Goal: Information Seeking & Learning: Find specific fact

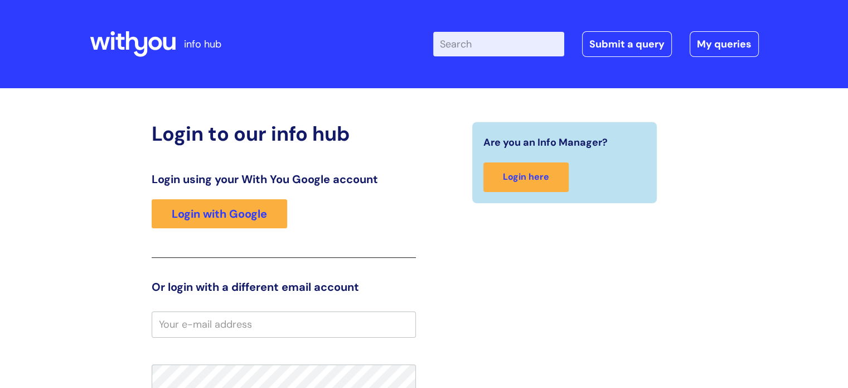
click at [463, 43] on input "Enter your search term here..." at bounding box center [498, 44] width 131 height 25
type input "annual leave"
click button "Search" at bounding box center [0, 0] width 0 height 0
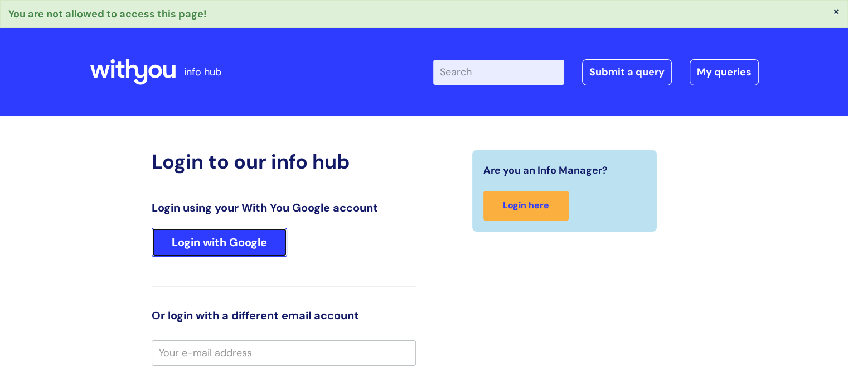
drag, startPoint x: 205, startPoint y: 237, endPoint x: 211, endPoint y: 236, distance: 6.2
click at [205, 237] on link "Login with Google" at bounding box center [220, 242] width 136 height 29
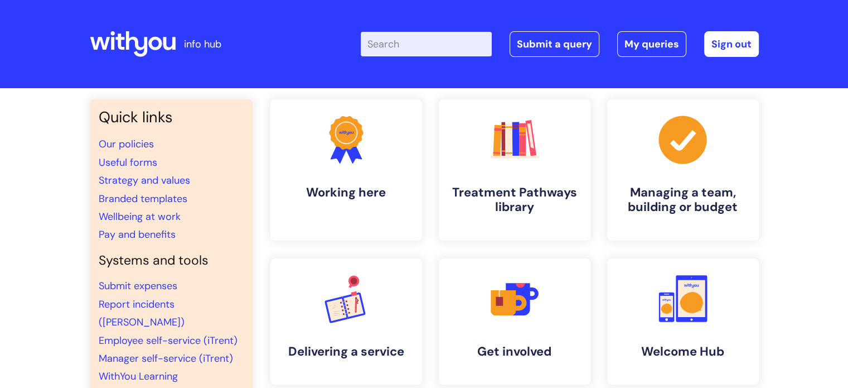
click at [448, 49] on input "Enter your search term here..." at bounding box center [426, 44] width 131 height 25
type input "annual leave"
click button "Search" at bounding box center [0, 0] width 0 height 0
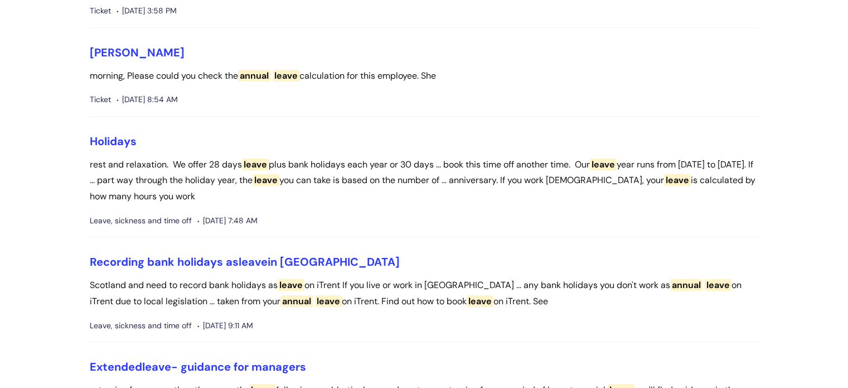
scroll to position [167, 0]
click at [113, 143] on link "Holidays" at bounding box center [113, 140] width 47 height 14
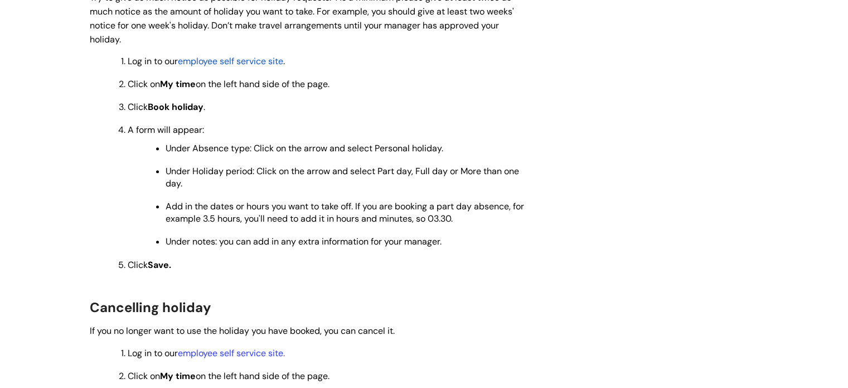
scroll to position [892, 0]
